Goal: Task Accomplishment & Management: Manage account settings

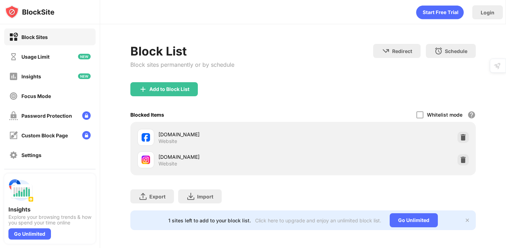
click at [453, 158] on div "[DOMAIN_NAME] Website" at bounding box center [302, 159] width 336 height 22
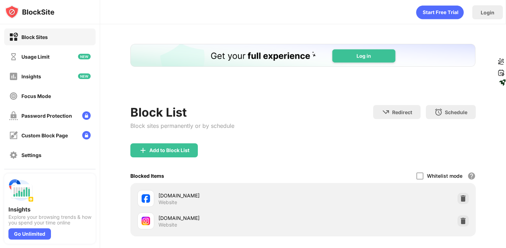
click at [461, 158] on div "Add to Block List" at bounding box center [302, 155] width 345 height 25
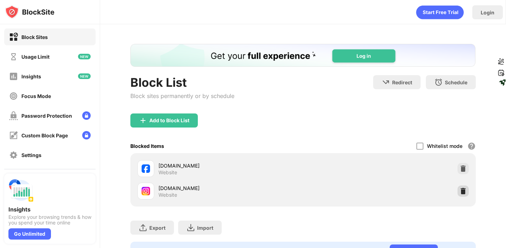
click at [462, 194] on div at bounding box center [462, 190] width 11 height 11
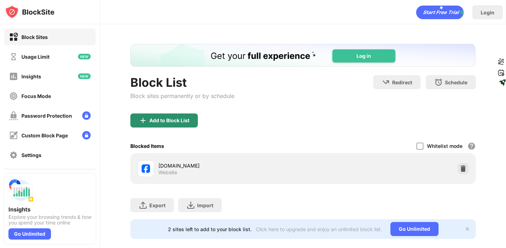
click at [181, 119] on div "Add to Block List" at bounding box center [169, 121] width 40 height 6
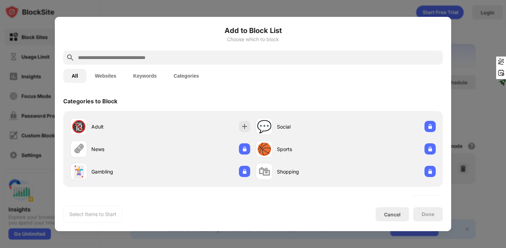
click at [137, 54] on input "text" at bounding box center [258, 57] width 362 height 8
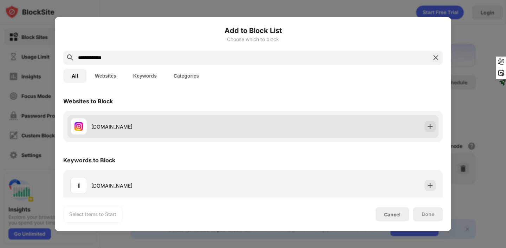
type input "**********"
click at [240, 124] on div "[DOMAIN_NAME]" at bounding box center [171, 126] width 161 height 7
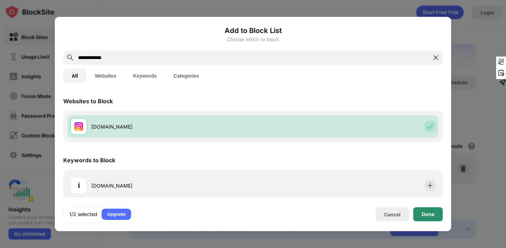
click at [423, 214] on div "Done" at bounding box center [427, 214] width 13 height 6
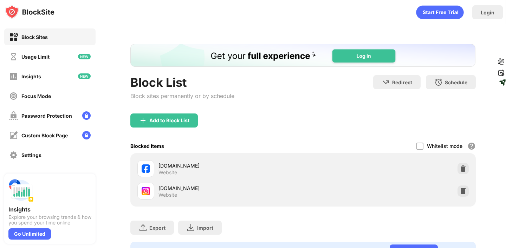
click at [354, 123] on div "Add to Block List" at bounding box center [302, 125] width 345 height 25
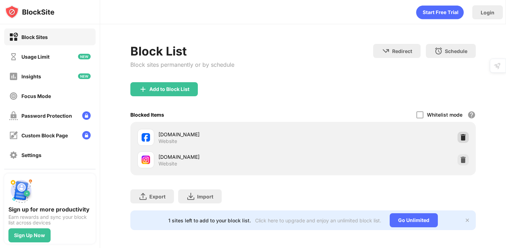
click at [460, 122] on div "Whitelist mode Block all websites except for those in your whitelist. Whitelist…" at bounding box center [445, 114] width 59 height 14
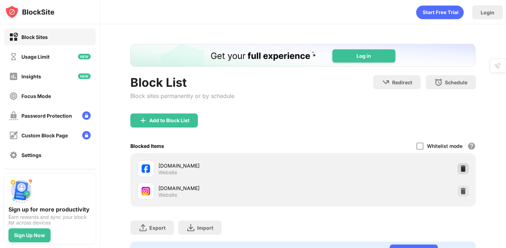
click at [462, 166] on img at bounding box center [462, 168] width 7 height 7
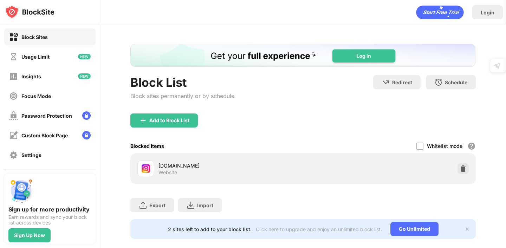
click at [176, 128] on div "Add to Block List" at bounding box center [302, 125] width 345 height 25
click at [176, 126] on div "Add to Block List" at bounding box center [163, 120] width 67 height 14
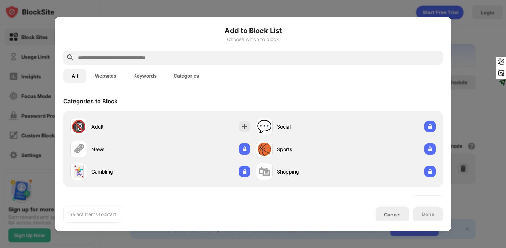
click at [187, 60] on input "text" at bounding box center [258, 57] width 362 height 8
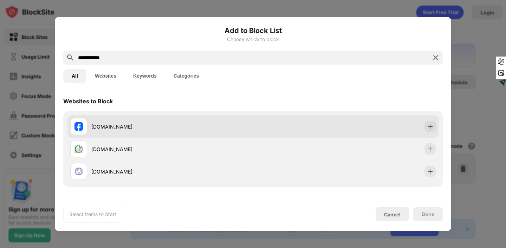
type input "**********"
click at [263, 118] on div "[DOMAIN_NAME]" at bounding box center [252, 126] width 371 height 22
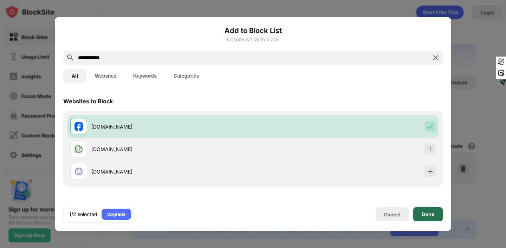
click at [430, 214] on div "Done" at bounding box center [427, 214] width 13 height 6
